Goal: Information Seeking & Learning: Learn about a topic

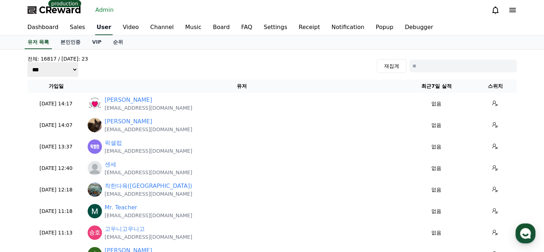
click at [102, 30] on link "User" at bounding box center [104, 27] width 18 height 15
click at [418, 62] on input at bounding box center [463, 65] width 107 height 13
paste input "**********"
type input "**********"
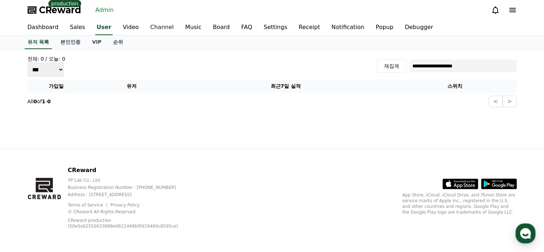
click at [155, 34] on link "Channel" at bounding box center [162, 27] width 35 height 15
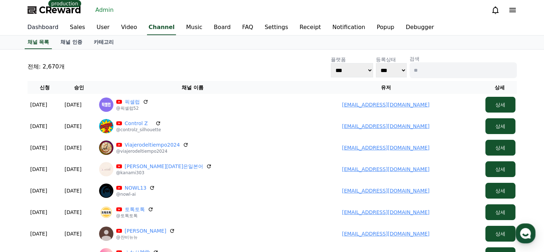
click at [50, 28] on link "Dashboard" at bounding box center [43, 27] width 43 height 15
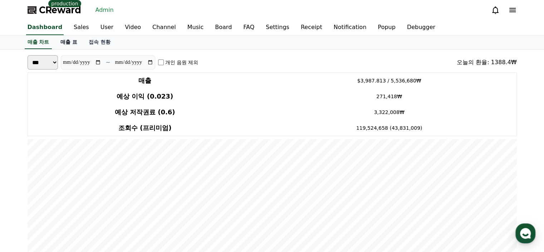
click at [67, 47] on link "매출 표" at bounding box center [69, 42] width 28 height 14
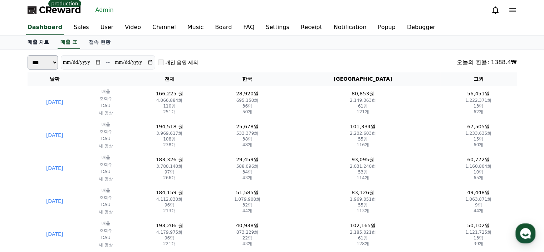
click at [30, 45] on link "매출 차트" at bounding box center [38, 42] width 33 height 14
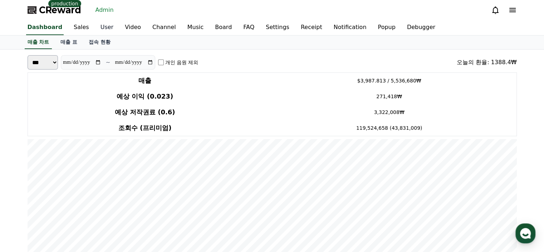
click at [95, 25] on link "User" at bounding box center [107, 27] width 24 height 15
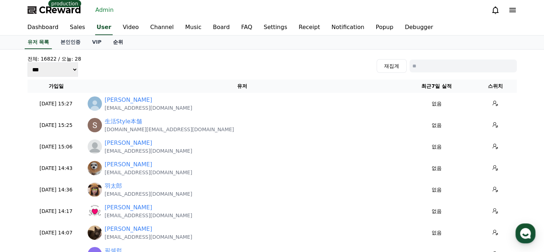
click at [112, 39] on link "순위" at bounding box center [117, 42] width 21 height 14
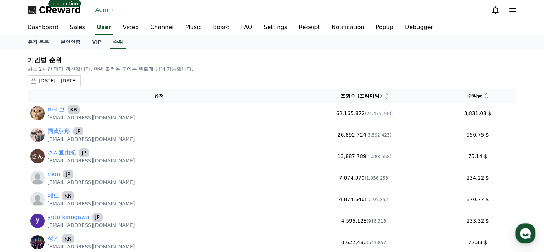
click at [78, 80] on div "2025-08-01 - 2025-09-01" at bounding box center [58, 81] width 39 height 8
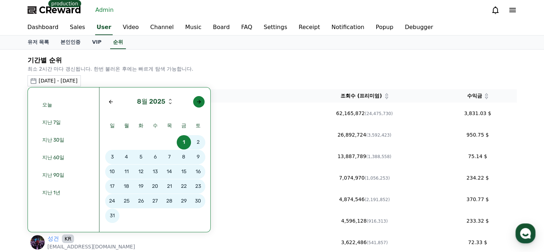
click at [200, 99] on div "Next month" at bounding box center [199, 102] width 6 height 6
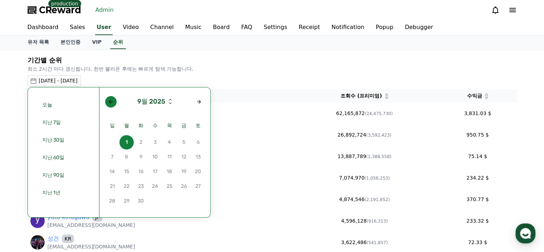
click at [112, 105] on button "button" at bounding box center [110, 101] width 11 height 11
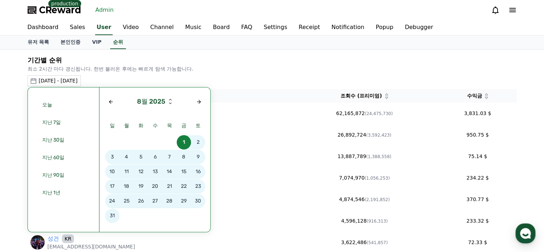
click at [188, 203] on span "29" at bounding box center [184, 201] width 14 height 14
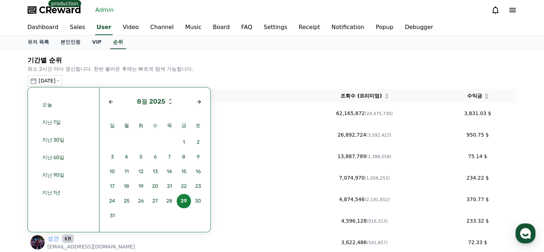
click at [186, 198] on span "29" at bounding box center [184, 201] width 14 height 14
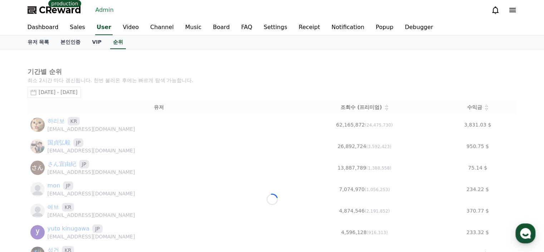
click at [220, 55] on div "Loading..." at bounding box center [272, 198] width 501 height 299
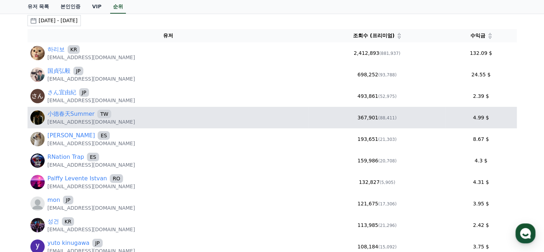
scroll to position [72, 0]
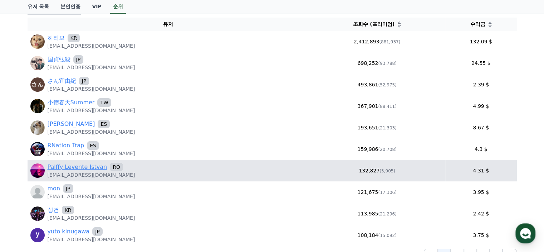
click at [64, 163] on link "Palffy Levente Istvan" at bounding box center [78, 166] width 60 height 9
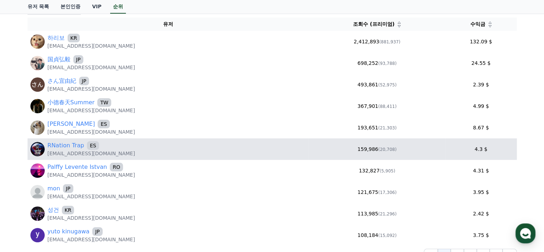
click at [63, 150] on p "rnationtrap@gmail.com" at bounding box center [92, 153] width 88 height 7
click at [65, 148] on link "RNation Trap" at bounding box center [66, 145] width 37 height 9
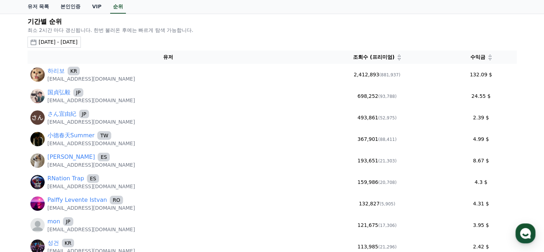
scroll to position [0, 0]
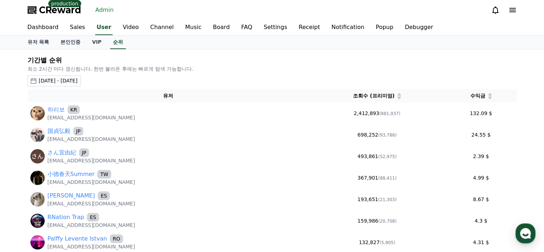
click at [489, 96] on icon at bounding box center [490, 98] width 4 height 4
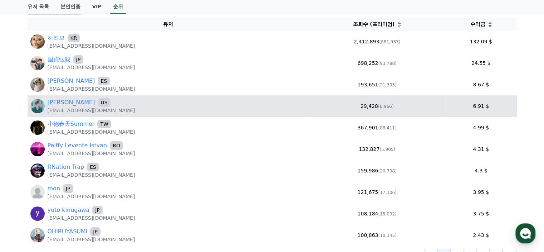
scroll to position [107, 0]
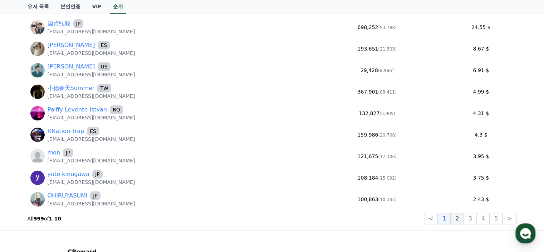
click at [464, 218] on button "2" at bounding box center [470, 218] width 13 height 11
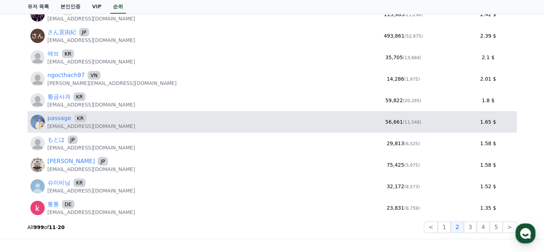
scroll to position [143, 0]
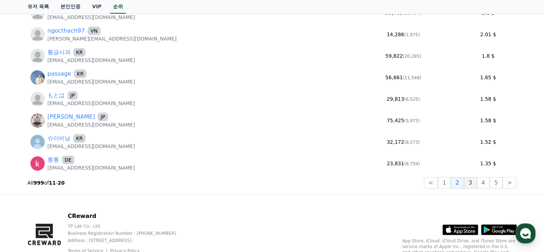
click at [490, 179] on button "3" at bounding box center [496, 182] width 13 height 11
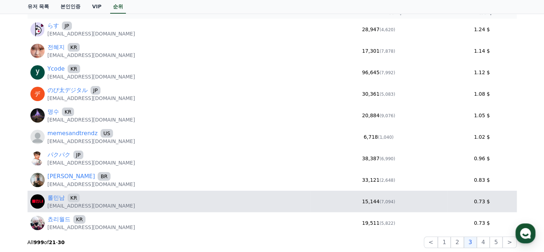
scroll to position [72, 0]
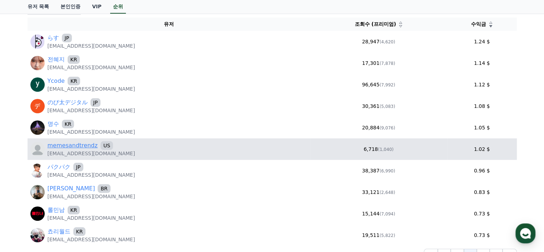
click at [79, 146] on link "memesandtrendz" at bounding box center [73, 145] width 50 height 9
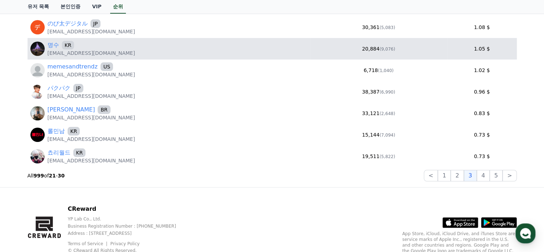
scroll to position [179, 0]
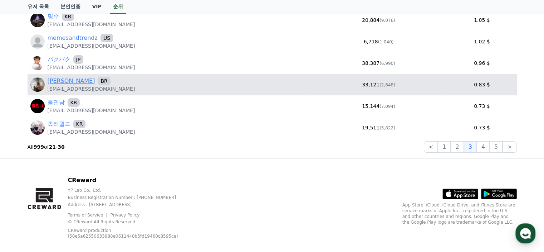
click at [68, 80] on link "[PERSON_NAME]" at bounding box center [72, 81] width 48 height 9
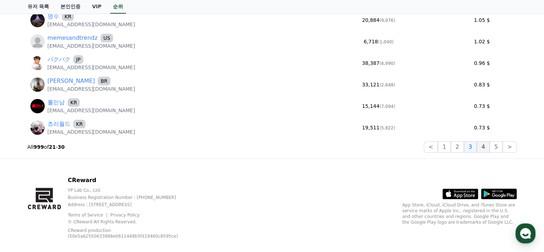
click at [488, 149] on button "4" at bounding box center [483, 146] width 13 height 11
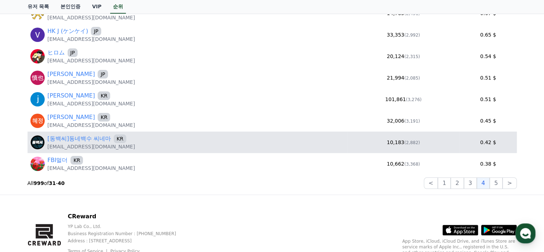
scroll to position [143, 0]
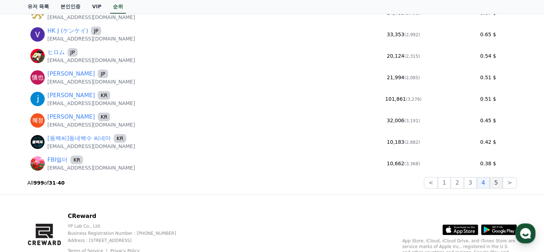
click at [496, 183] on button "5" at bounding box center [496, 182] width 13 height 11
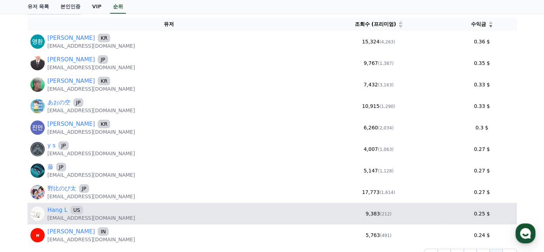
scroll to position [107, 0]
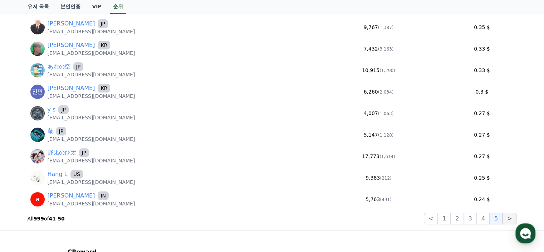
click at [514, 216] on button ">" at bounding box center [510, 218] width 14 height 11
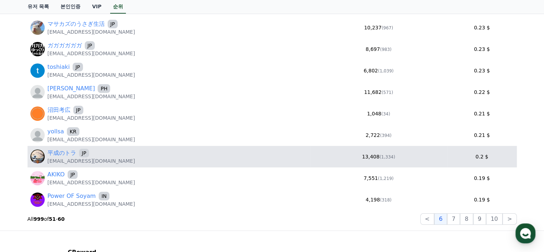
scroll to position [143, 0]
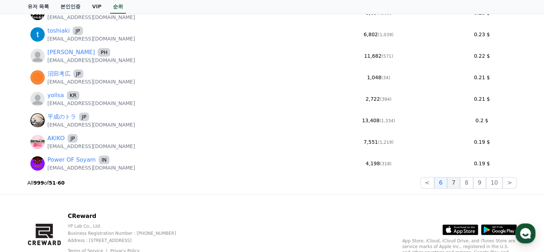
click at [460, 183] on button "7" at bounding box center [466, 182] width 13 height 11
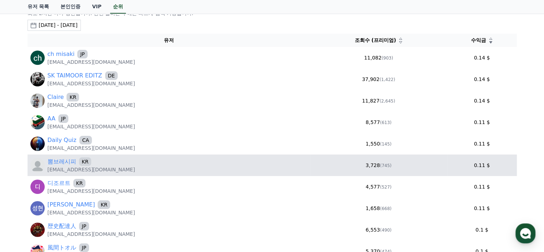
scroll to position [0, 0]
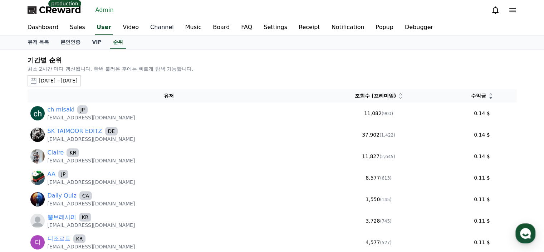
click at [159, 28] on link "Channel" at bounding box center [162, 27] width 35 height 15
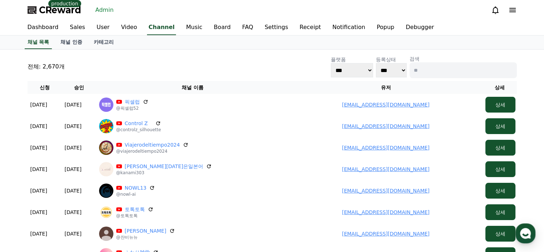
click at [152, 56] on div "전체: 2,670개 플랫폼 *** ***** **** 등록상태 *** *** 검색" at bounding box center [272, 66] width 489 height 23
click at [42, 24] on link "Dashboard" at bounding box center [43, 27] width 43 height 15
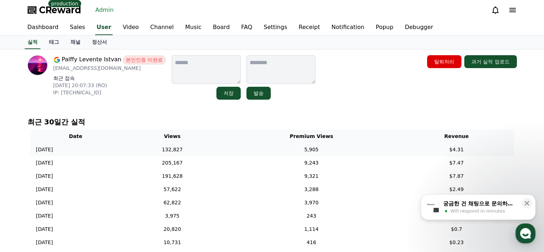
click at [121, 149] on td "2025-08-29 08/29" at bounding box center [75, 149] width 91 height 13
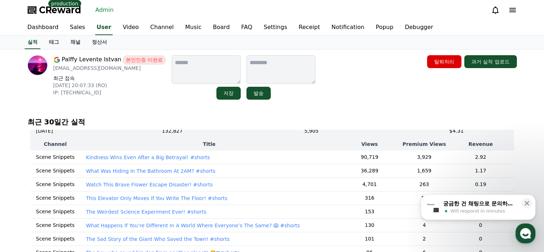
scroll to position [36, 0]
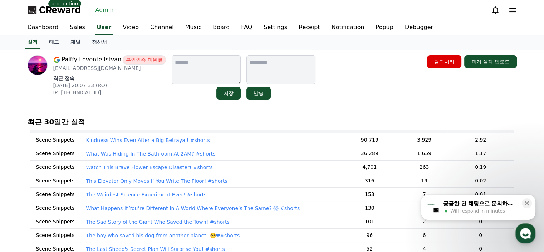
click at [143, 146] on td "Kindness Wins Even After a Big Betrayal! #shorts" at bounding box center [209, 140] width 258 height 14
click at [145, 144] on td "Kindness Wins Even After a Big Betrayal! #shorts" at bounding box center [209, 140] width 258 height 14
click at [146, 142] on p "Kindness Wins Even After a Big Betrayal! #shorts" at bounding box center [148, 139] width 124 height 7
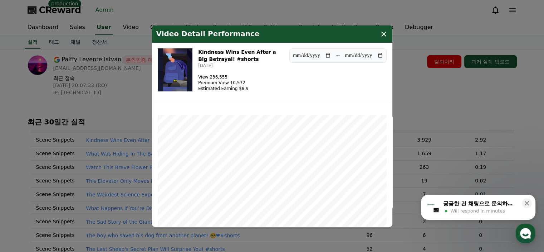
click at [383, 38] on icon "modal" at bounding box center [384, 33] width 9 height 9
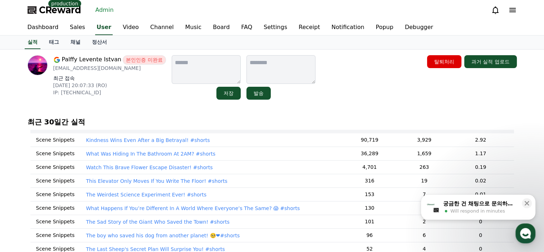
click at [118, 156] on p "What Was Hiding In The Bathroom At 2AM? #shorts" at bounding box center [151, 153] width 130 height 7
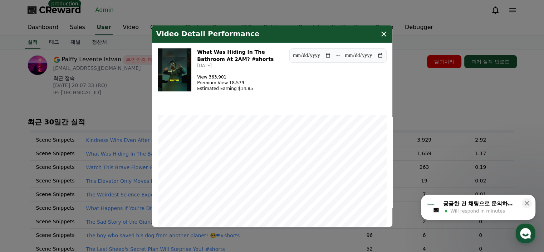
click at [383, 36] on icon "modal" at bounding box center [384, 33] width 9 height 9
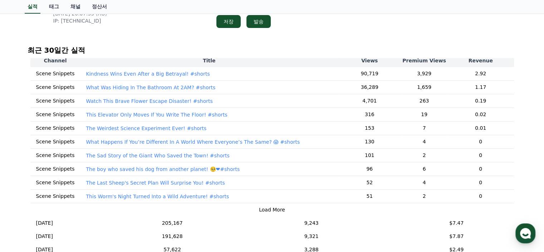
scroll to position [0, 0]
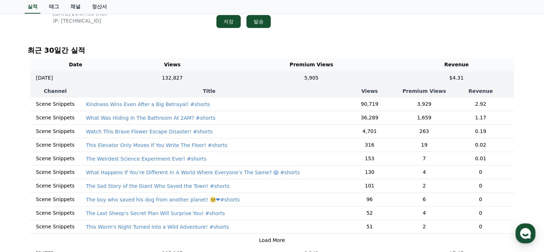
click at [139, 29] on div "Palffy Levente Istvan 본인인증 미완료 palffyleventeistvan@gmail.com 최근 접속 2025-08-13 2…" at bounding box center [272, 6] width 495 height 50
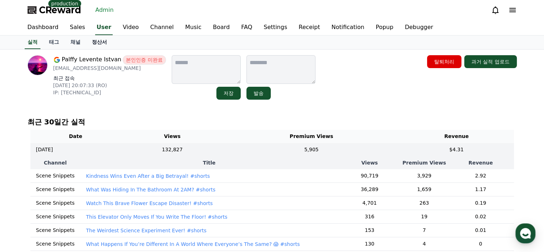
click at [98, 43] on link "정산서" at bounding box center [99, 42] width 26 height 14
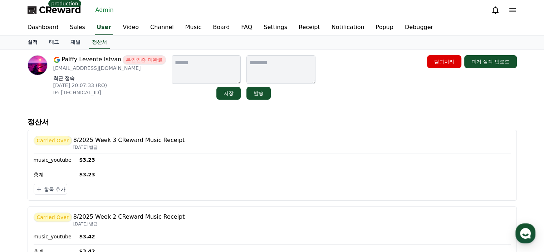
click at [29, 43] on link "실적" at bounding box center [32, 42] width 21 height 14
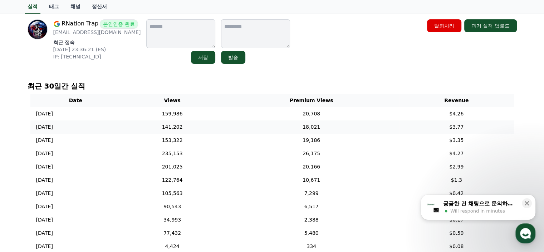
scroll to position [72, 0]
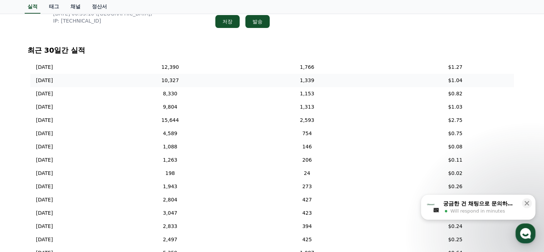
scroll to position [72, 0]
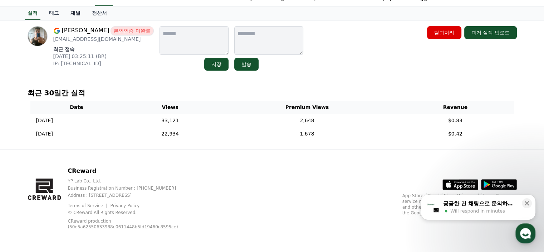
click at [72, 14] on link "채널" at bounding box center [75, 13] width 21 height 14
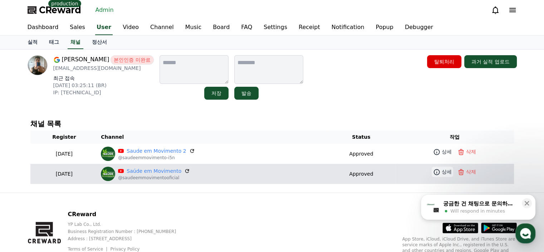
click at [436, 173] on icon at bounding box center [436, 171] width 7 height 7
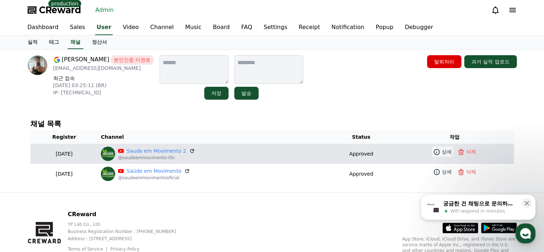
click at [440, 150] on link "상세" at bounding box center [442, 151] width 21 height 10
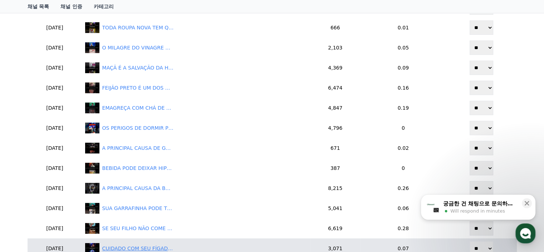
scroll to position [179, 0]
